Goal: Task Accomplishment & Management: Complete application form

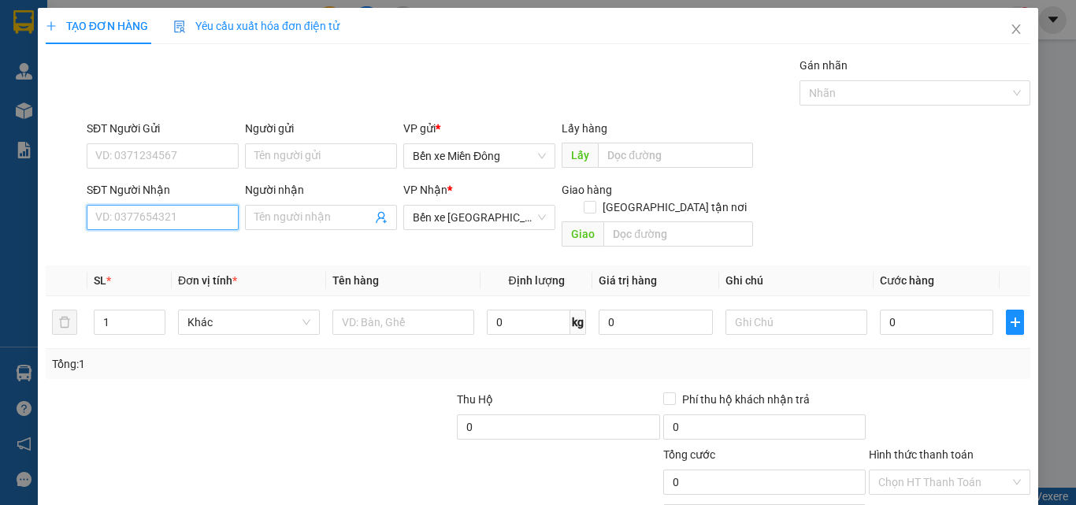
click at [168, 220] on input "SĐT Người Nhận" at bounding box center [163, 217] width 152 height 25
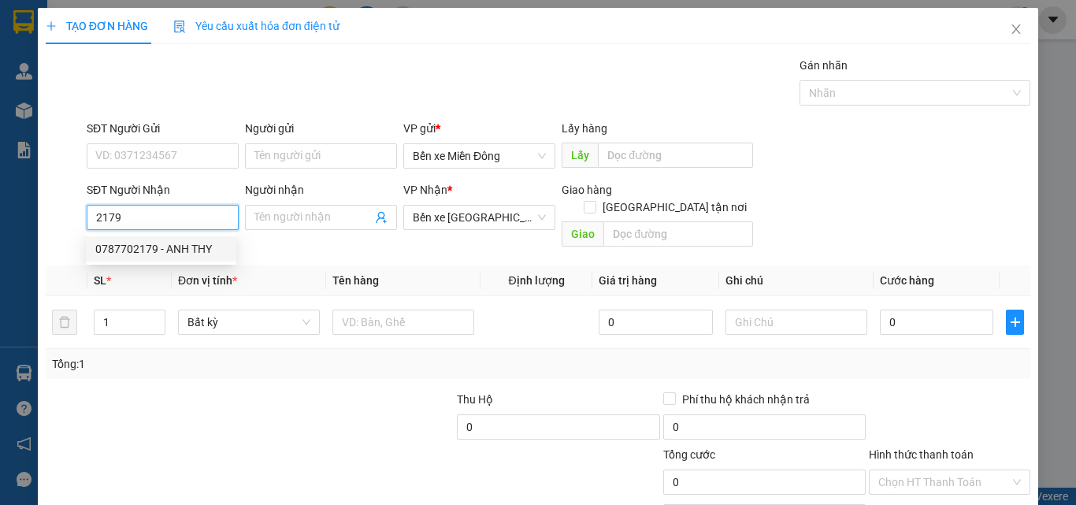
click at [159, 254] on div "0787702179 - ANH THY" at bounding box center [160, 248] width 131 height 17
type input "0787702179"
type input "ANH THY"
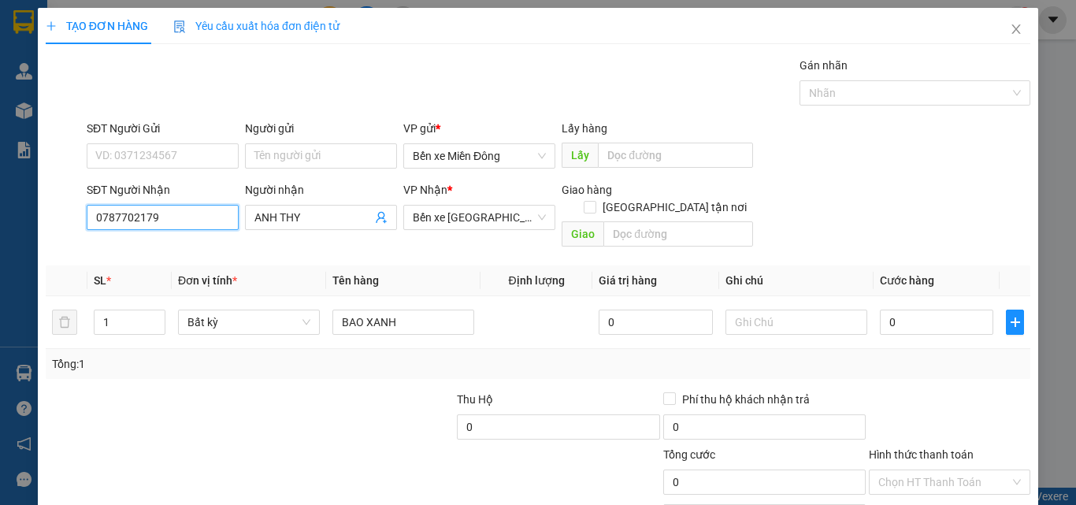
scroll to position [78, 0]
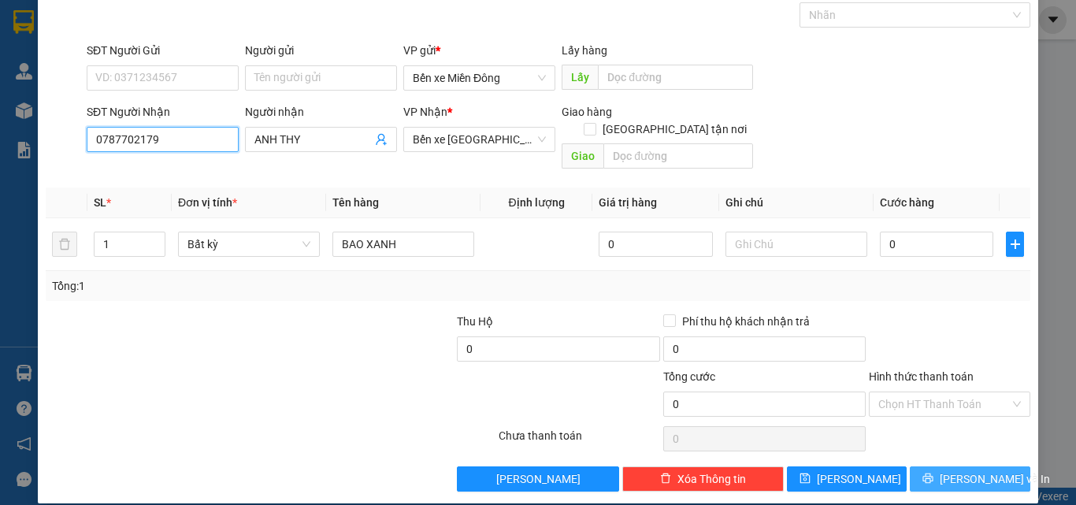
type input "0787702179"
click at [942, 466] on button "[PERSON_NAME] và In" at bounding box center [969, 478] width 120 height 25
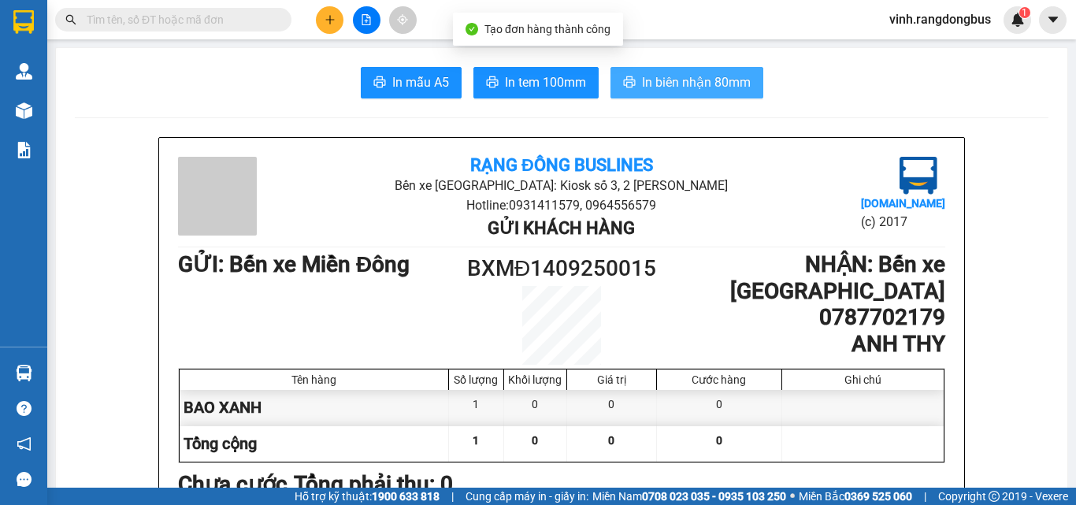
click at [724, 86] on span "In biên nhận 80mm" at bounding box center [696, 82] width 109 height 20
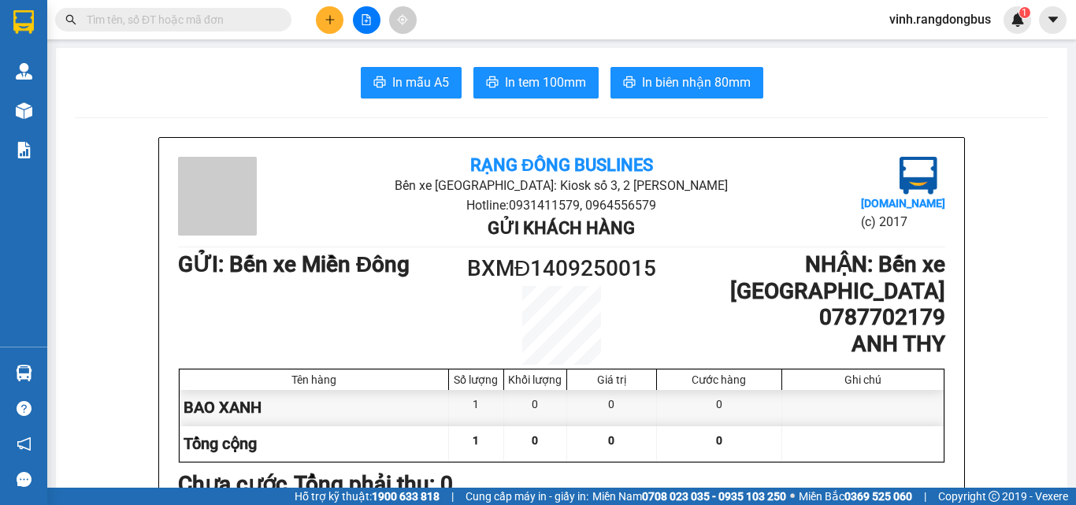
click at [325, 21] on icon "plus" at bounding box center [329, 19] width 11 height 11
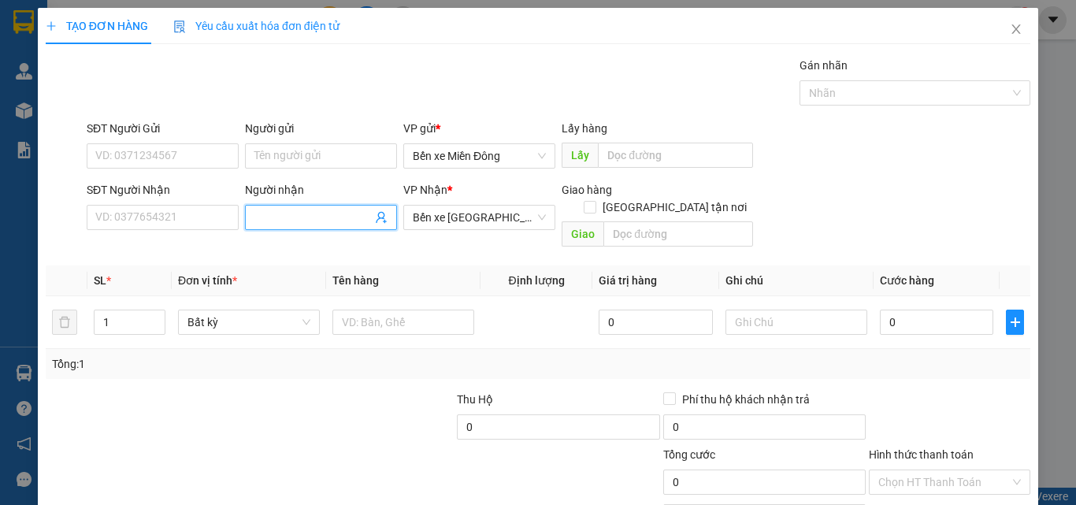
click at [310, 217] on input "Người nhận" at bounding box center [312, 217] width 117 height 17
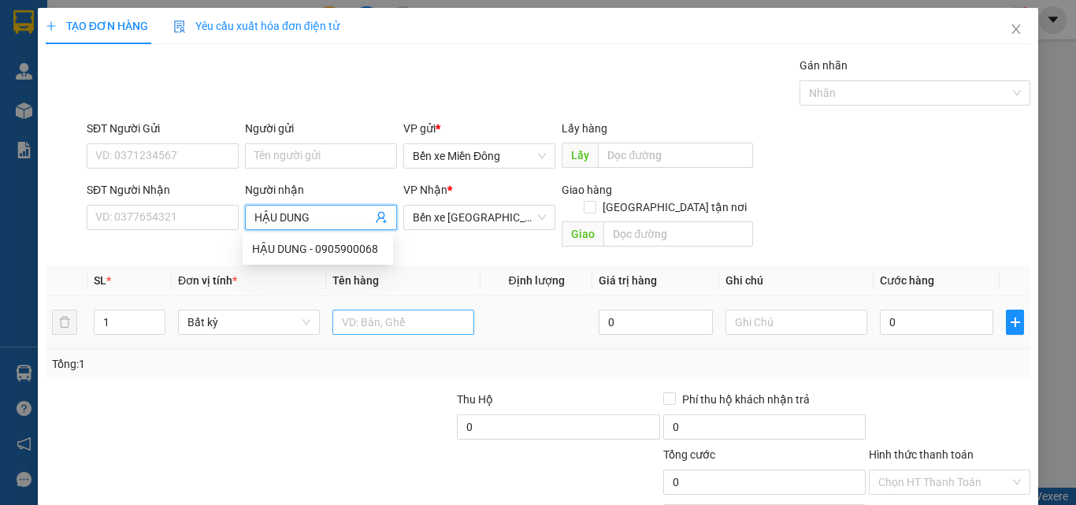
type input "HẬU DUNG"
click at [368, 313] on input "text" at bounding box center [403, 321] width 142 height 25
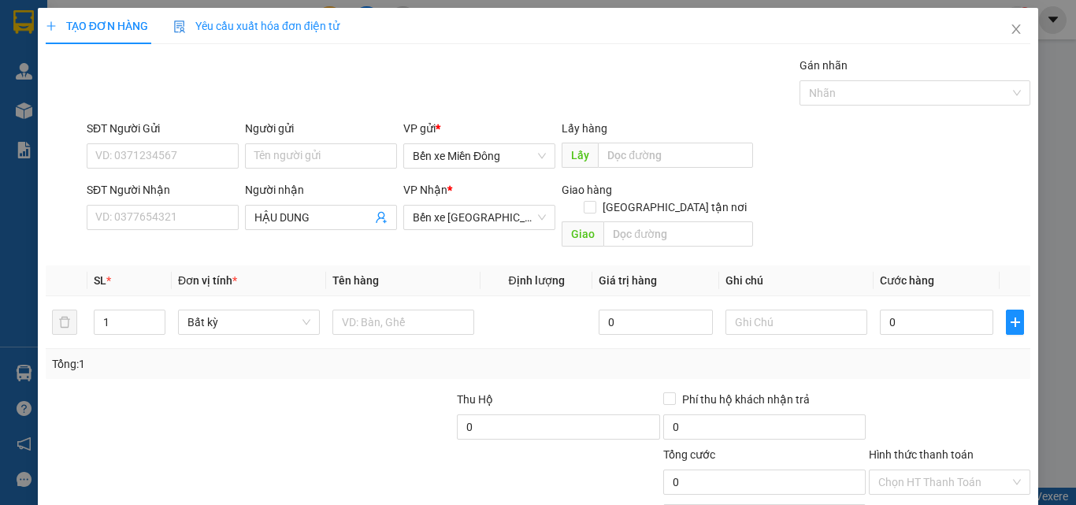
click at [344, 239] on div "Transit Pickup Surcharge Ids Transit Deliver Surcharge Ids Transit Deliver Surc…" at bounding box center [538, 313] width 984 height 513
click at [198, 222] on input "SĐT Người Nhận" at bounding box center [163, 217] width 152 height 25
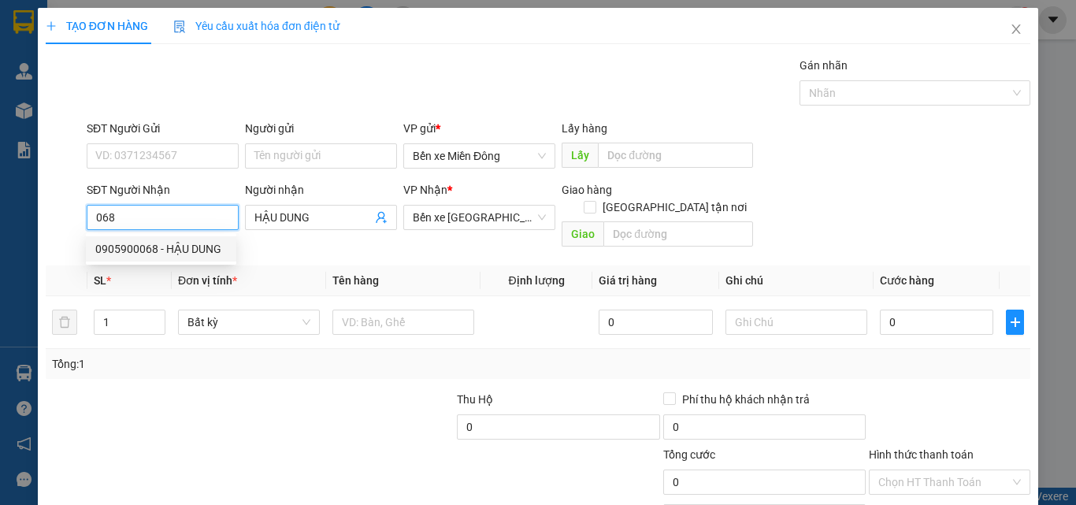
click at [159, 243] on div "0905900068 - HẬU DUNG" at bounding box center [160, 248] width 131 height 17
type input "0905900068"
click at [339, 391] on div at bounding box center [352, 418] width 205 height 55
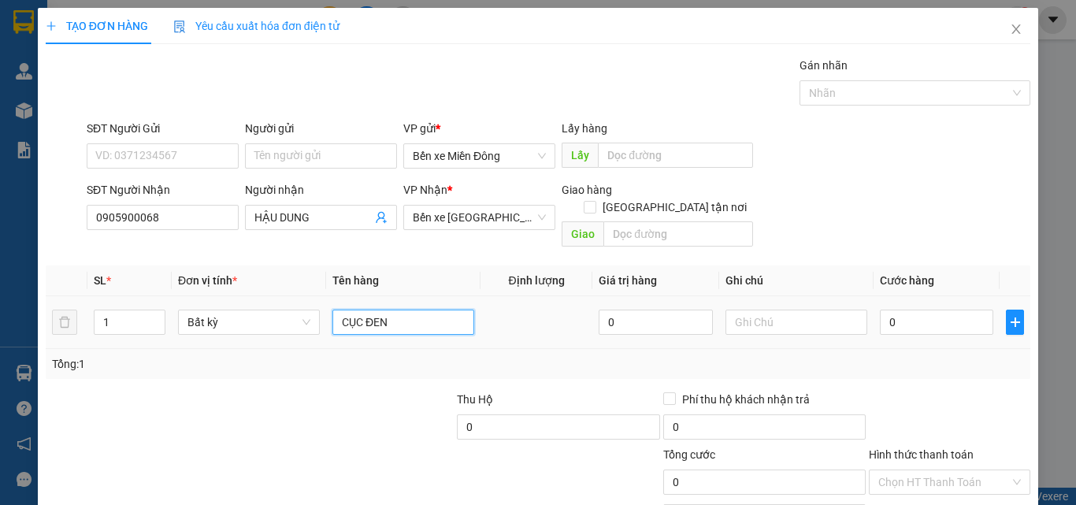
click at [399, 309] on input "CỤC ĐEN" at bounding box center [403, 321] width 142 height 25
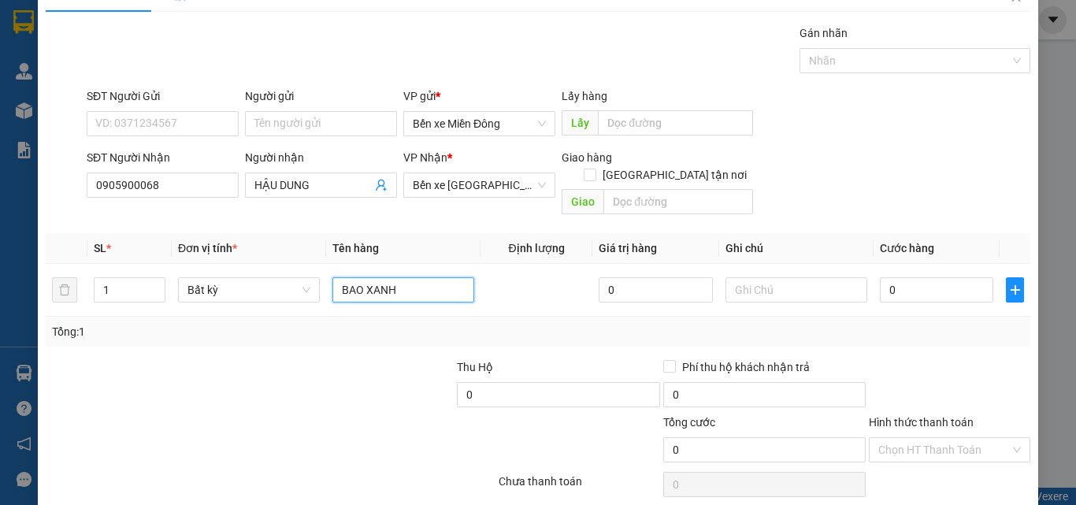
scroll to position [78, 0]
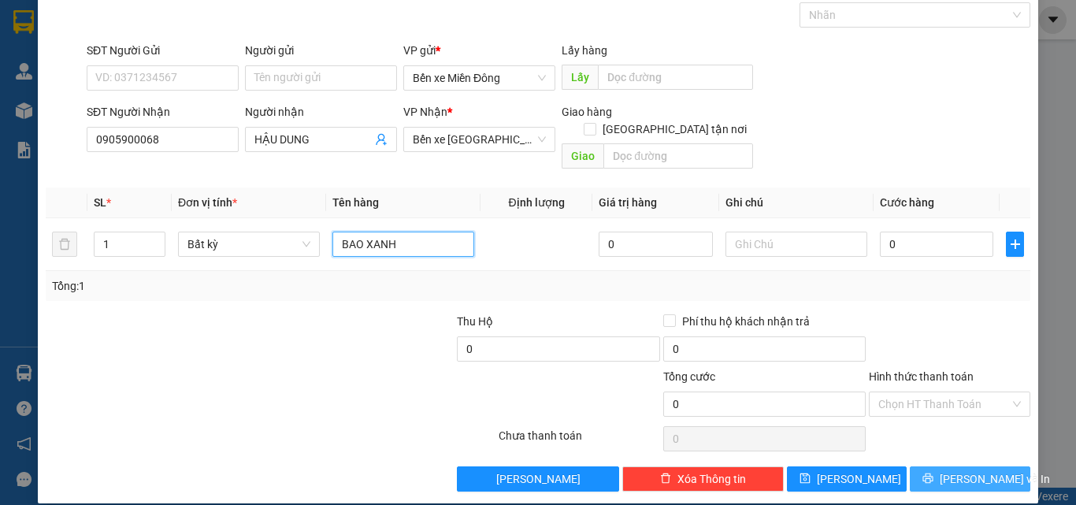
type input "BAO XANH"
click at [951, 470] on span "[PERSON_NAME] và In" at bounding box center [994, 478] width 110 height 17
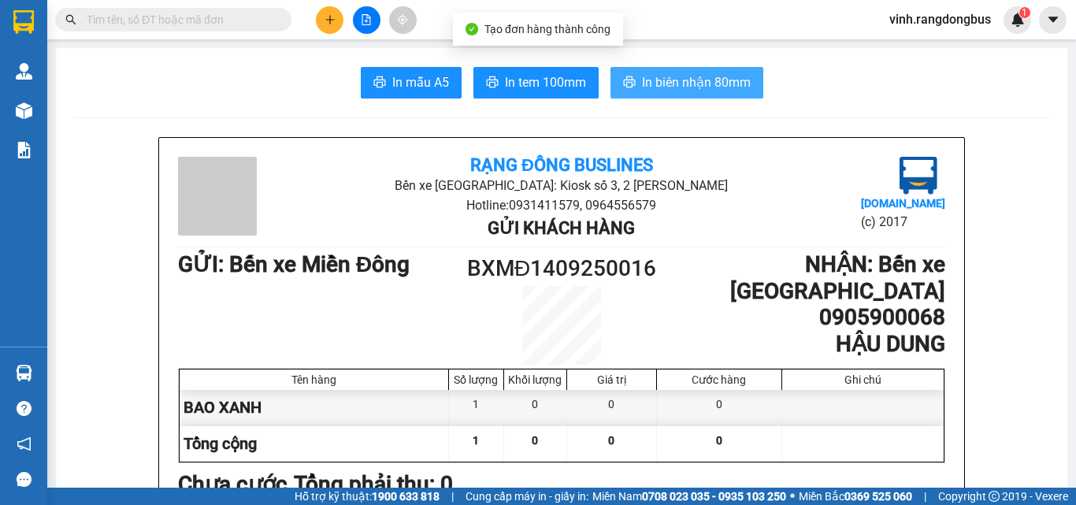
click at [697, 83] on span "In biên nhận 80mm" at bounding box center [696, 82] width 109 height 20
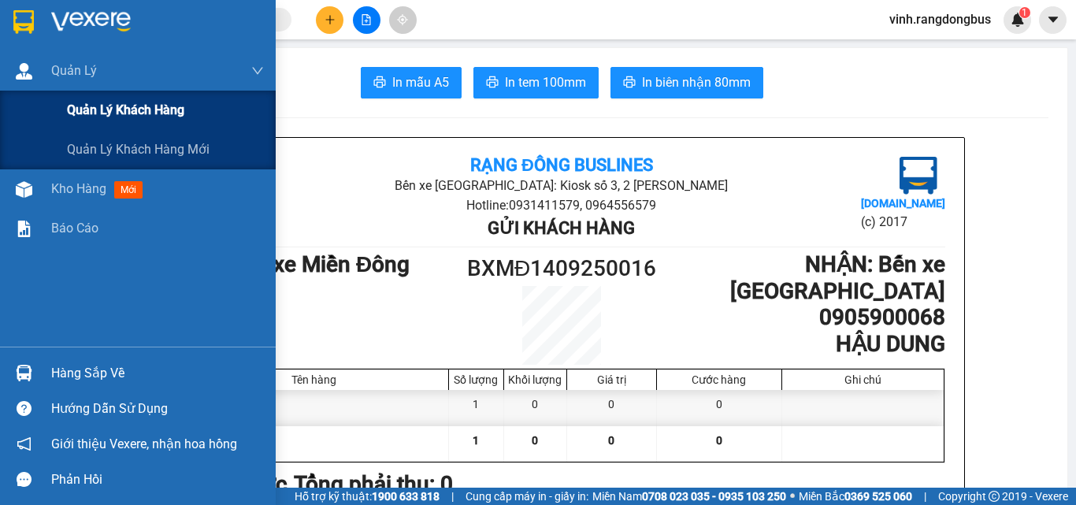
click at [13, 121] on div "Quản lý khách hàng" at bounding box center [138, 110] width 276 height 39
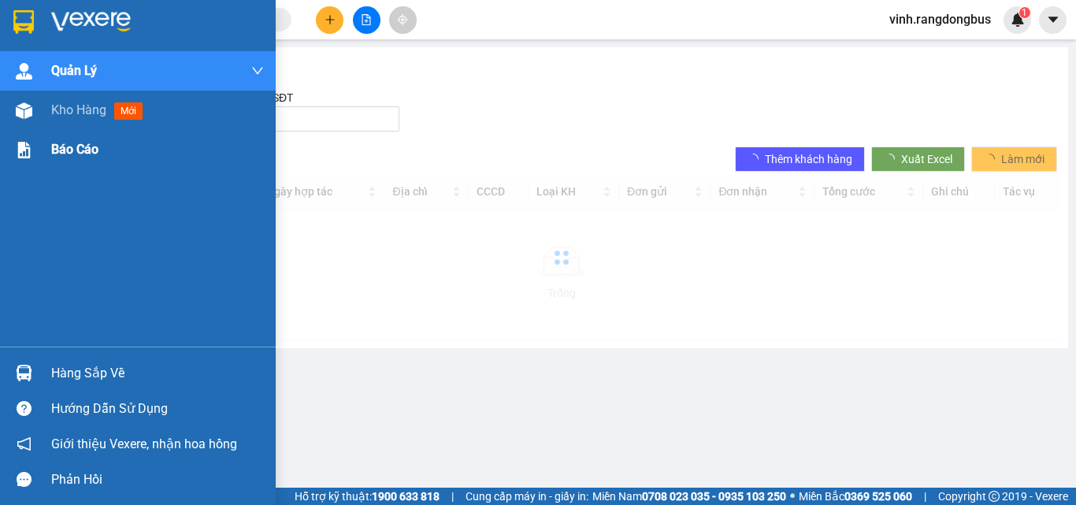
click at [77, 101] on div "Kho hàng mới" at bounding box center [100, 110] width 98 height 20
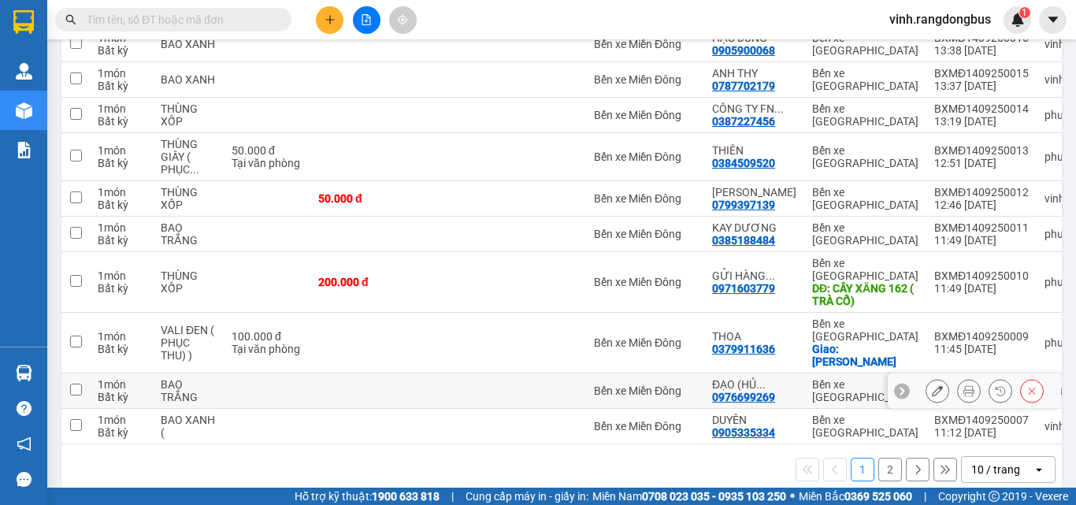
scroll to position [239, 0]
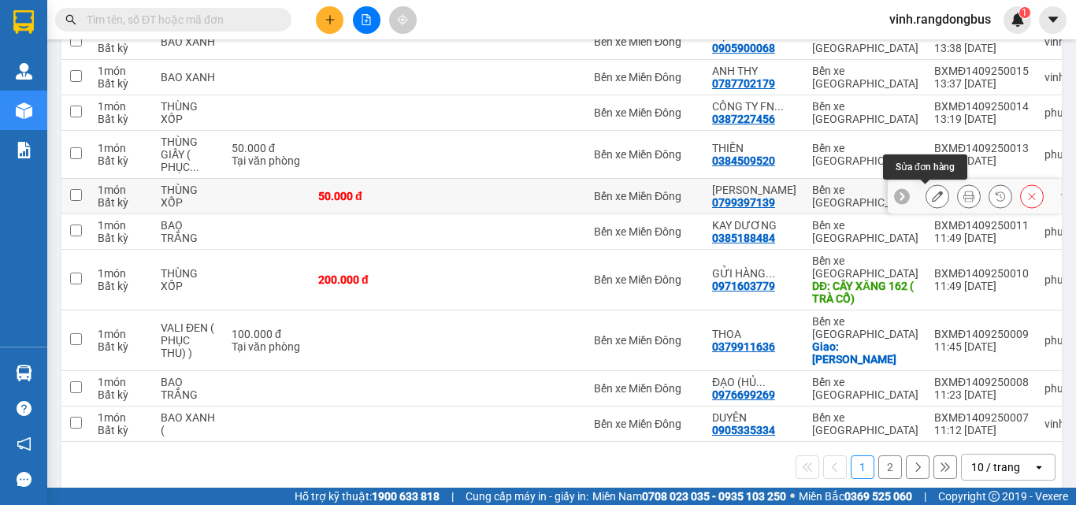
click at [931, 193] on icon at bounding box center [936, 196] width 11 height 11
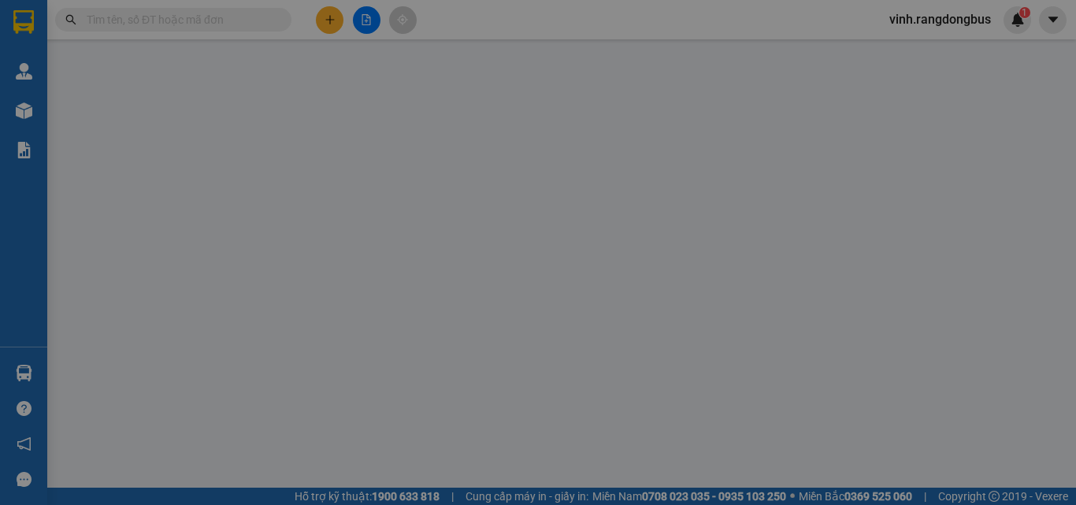
click at [927, 461] on div "SỬA ĐƠN HÀNG Lịch sử Ảnh kiện hàng Yêu cầu xuất hóa đơn điện tử Total Paid Fee …" at bounding box center [538, 252] width 1076 height 505
type input "0799397139"
type input "[PERSON_NAME]"
type input "50.000"
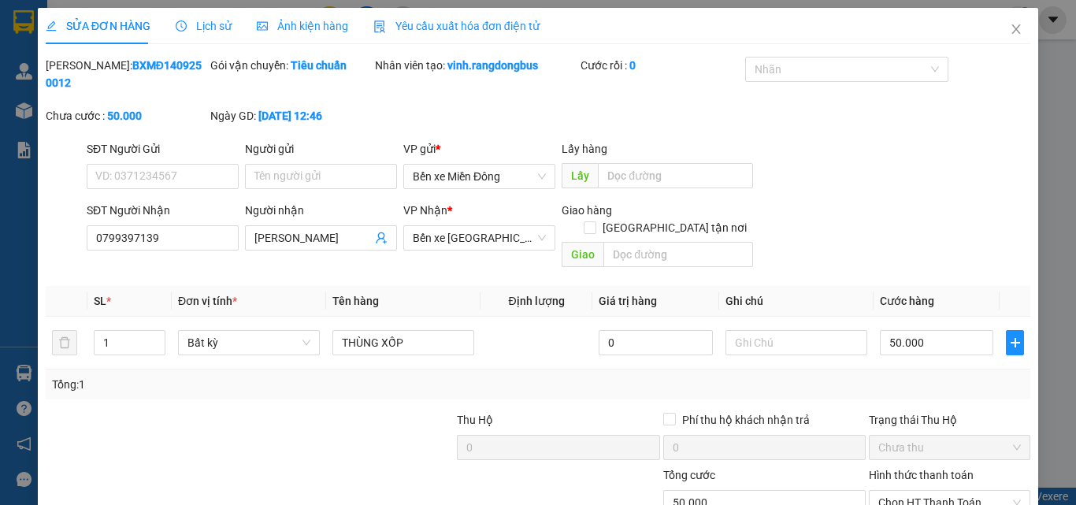
scroll to position [73, 0]
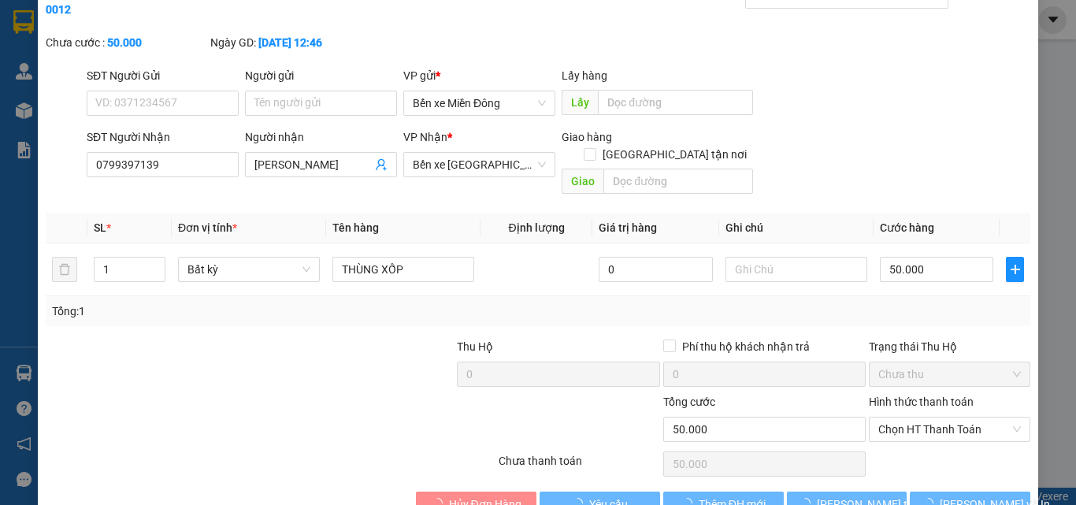
click at [915, 417] on span "Chọn HT Thanh Toán" at bounding box center [949, 429] width 143 height 24
click at [913, 417] on span "Chọn HT Thanh Toán" at bounding box center [949, 429] width 143 height 24
click at [911, 417] on span "Chọn HT Thanh Toán" at bounding box center [949, 429] width 143 height 24
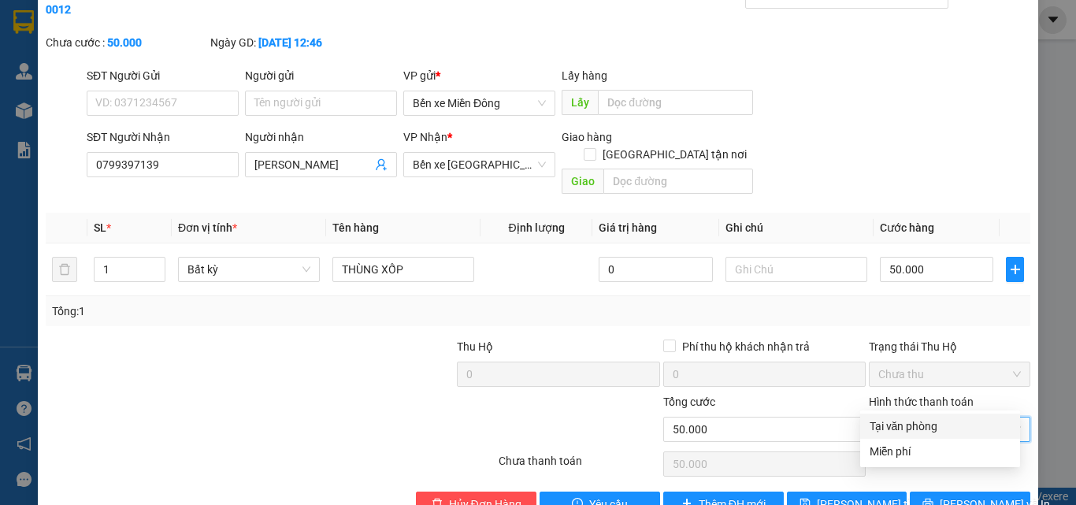
click at [895, 422] on div "Tại văn phòng" at bounding box center [939, 425] width 141 height 17
type input "0"
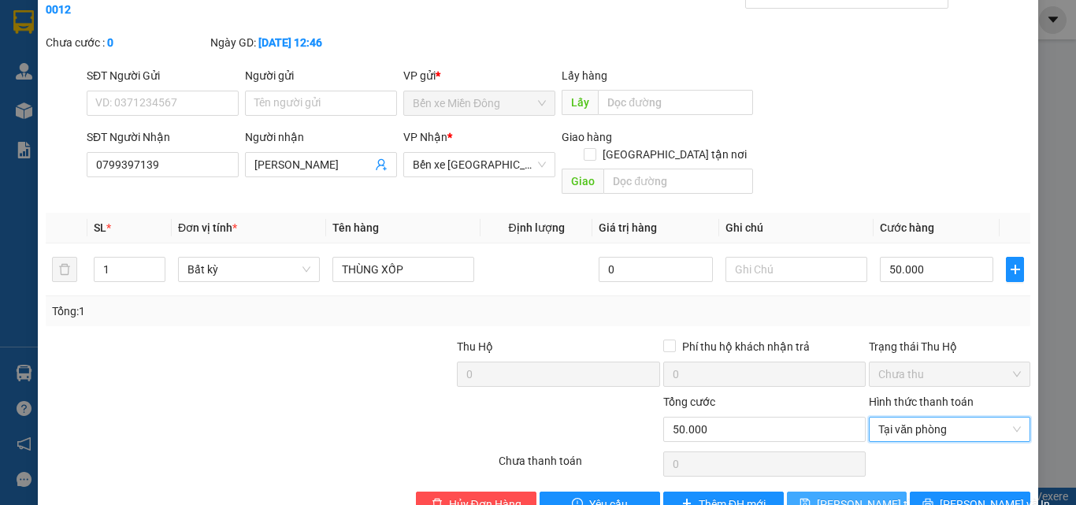
click at [852, 495] on span "[PERSON_NAME] thay đổi" at bounding box center [879, 503] width 126 height 17
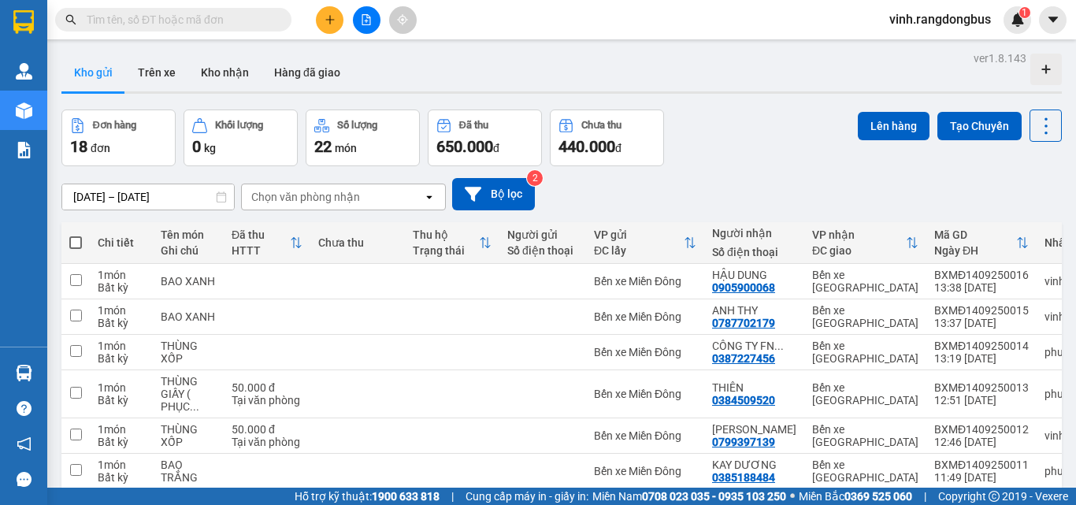
click at [771, 139] on div "Đơn hàng 18 đơn Khối lượng 0 kg Số lượng 22 món Đã thu 650.000 đ Chưa thu 440.0…" at bounding box center [561, 137] width 1000 height 57
click at [713, 182] on div "[DATE] – [DATE] Press the down arrow key to interact with the calendar and sele…" at bounding box center [561, 194] width 1000 height 32
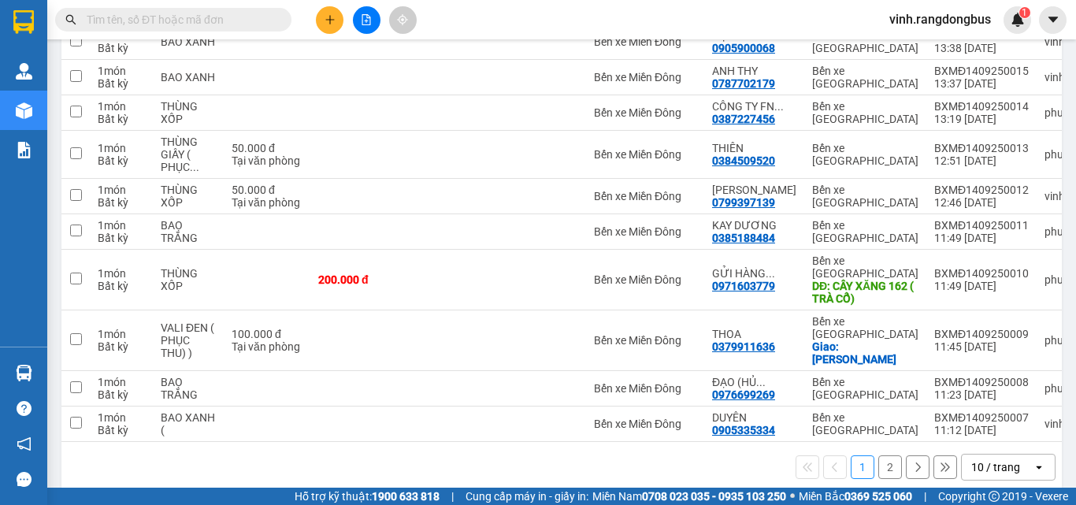
click at [366, 454] on div "1 2 10 / trang open" at bounding box center [561, 467] width 987 height 27
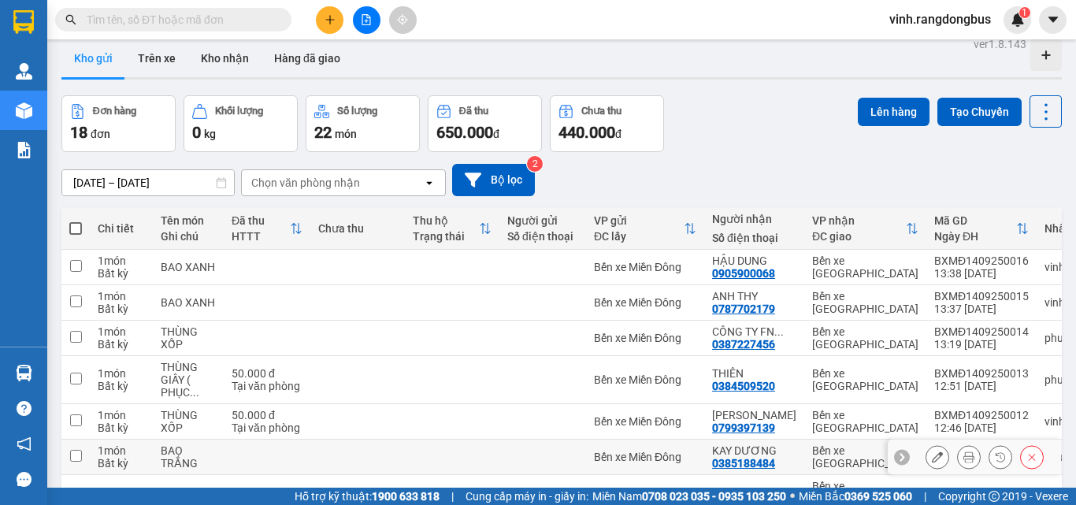
scroll to position [0, 0]
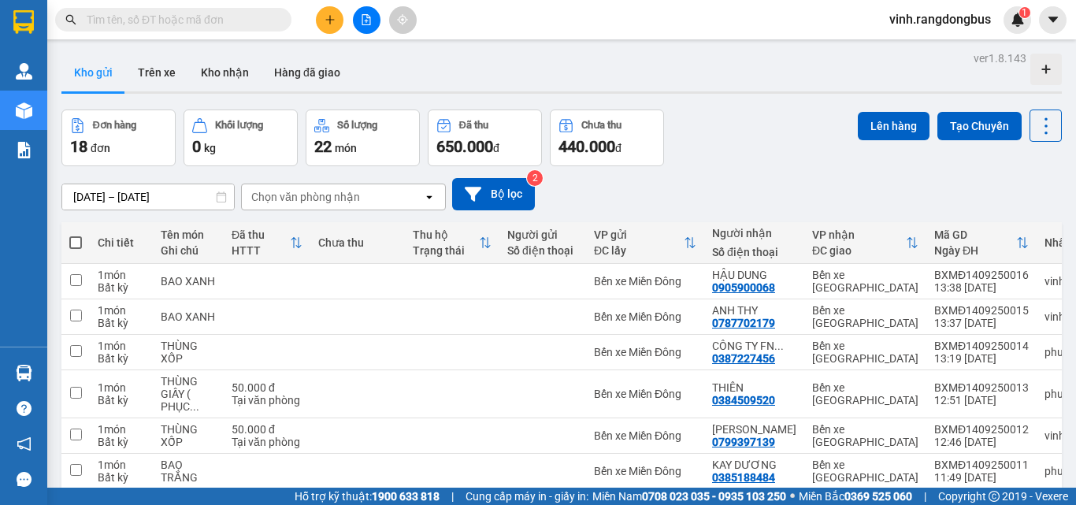
click at [742, 136] on div "Đơn hàng 18 đơn Khối lượng 0 kg Số lượng 22 món Đã thu 650.000 đ Chưa thu 440.0…" at bounding box center [561, 137] width 1000 height 57
